Goal: Information Seeking & Learning: Find specific page/section

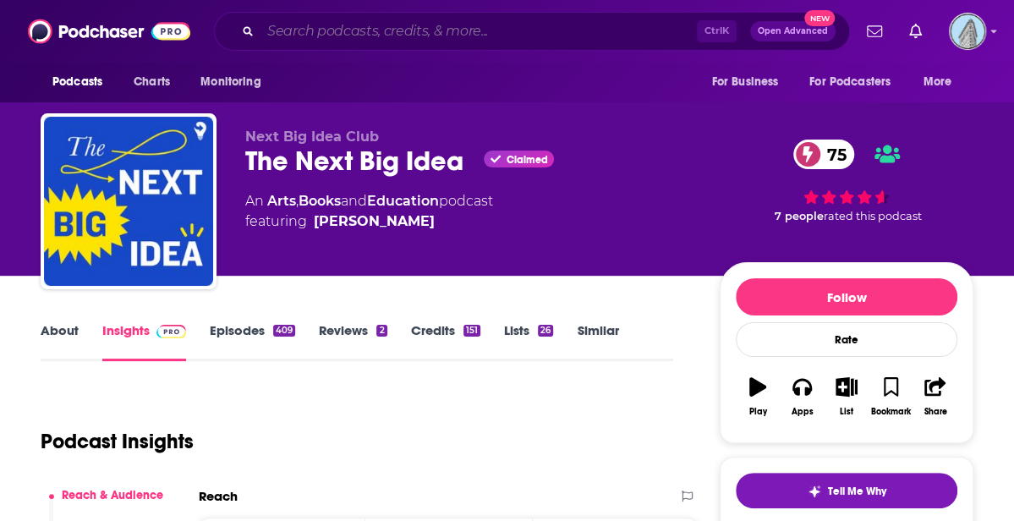
click at [370, 30] on input "Search podcasts, credits, & more..." at bounding box center [478, 31] width 436 height 27
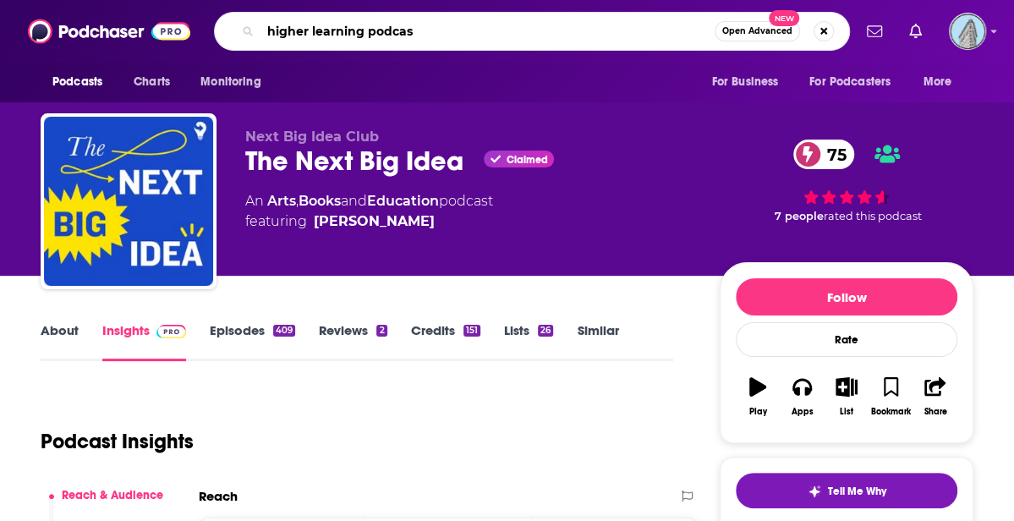
type input "higher learning podcast"
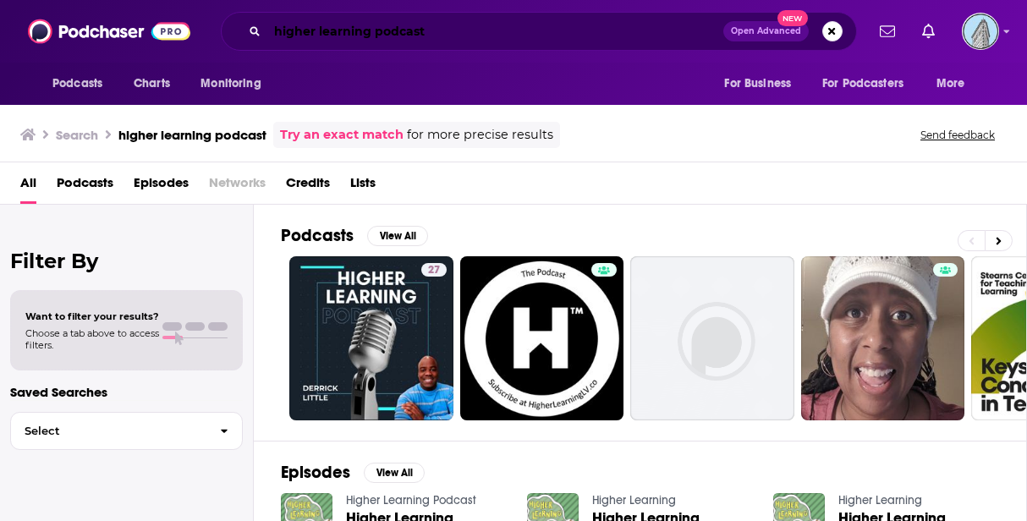
click at [498, 31] on input "higher learning podcast" at bounding box center [495, 31] width 456 height 27
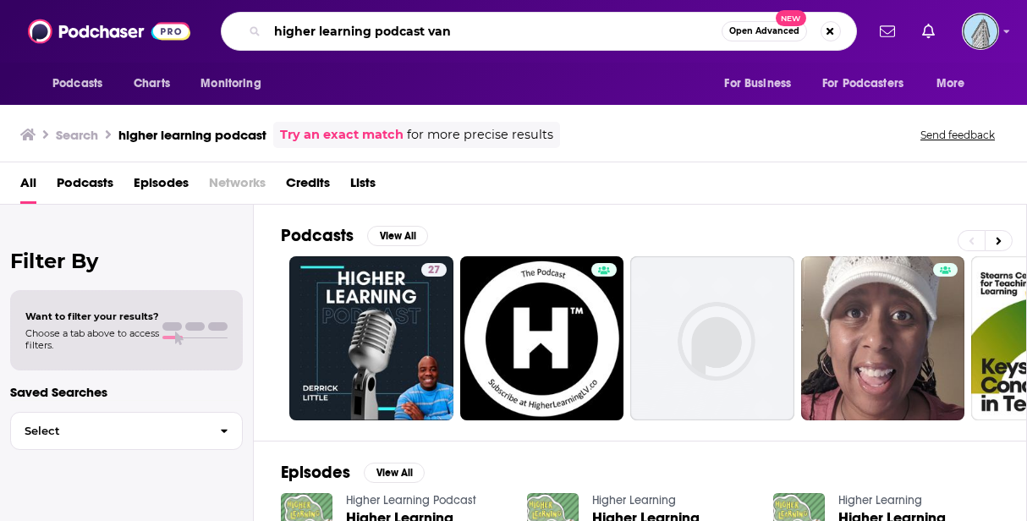
type input "higher learning podcast van"
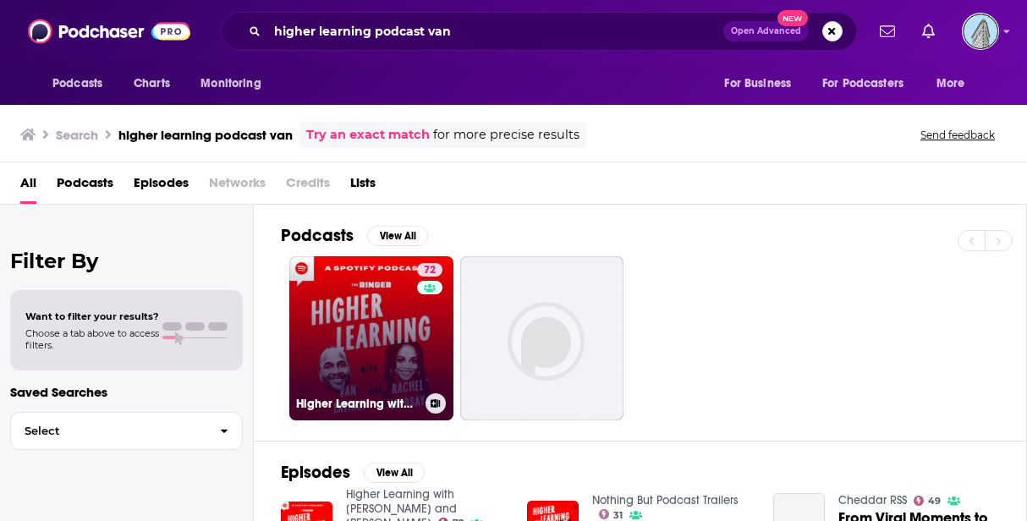
click at [326, 310] on link "72 Higher Learning with [PERSON_NAME] and [PERSON_NAME]" at bounding box center [371, 338] width 164 height 164
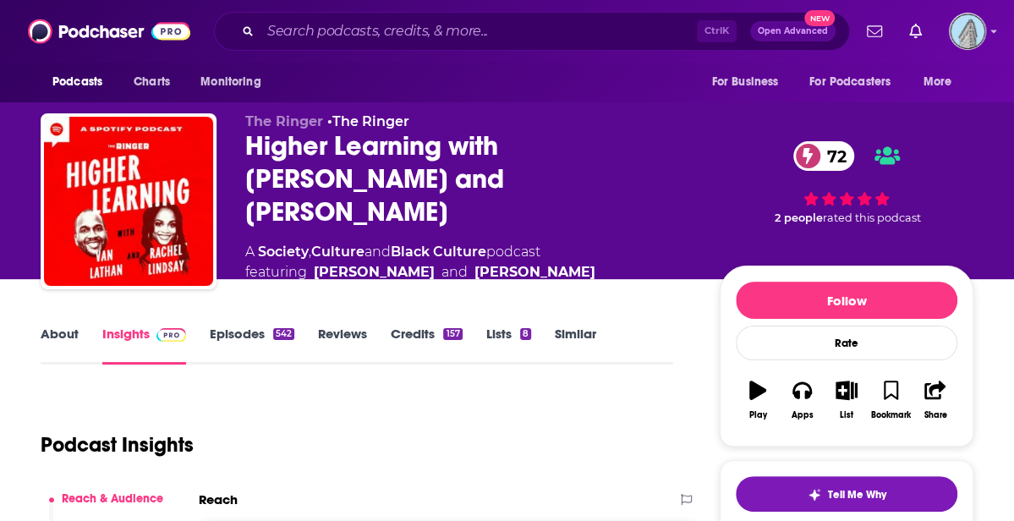
click at [112, 329] on link "Insights" at bounding box center [144, 345] width 84 height 39
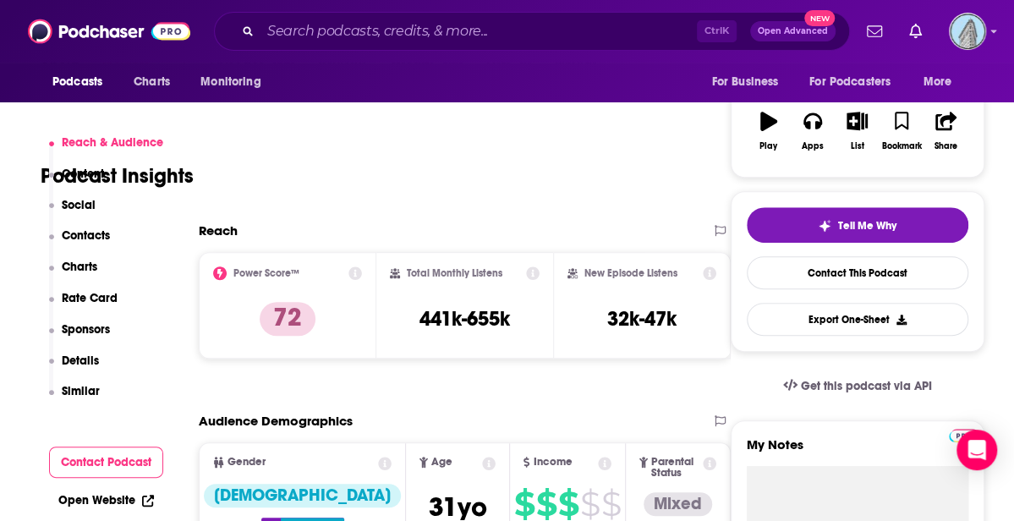
scroll to position [254, 0]
